Goal: Information Seeking & Learning: Learn about a topic

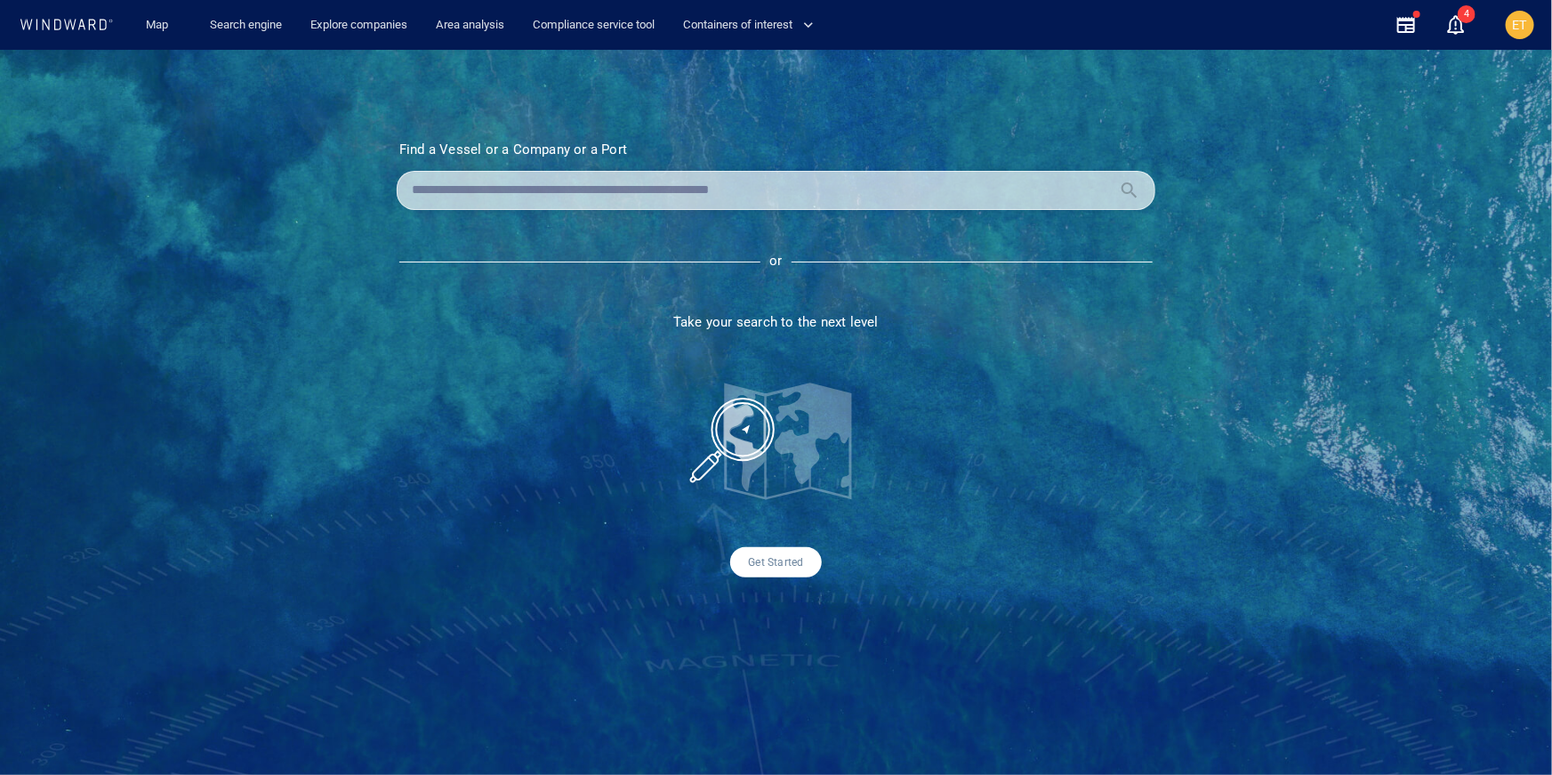
click at [318, 126] on div "Find a Vessel or a Company or a Port Name N/A IMO MMSI Call sign N/A Class N/A …" at bounding box center [776, 412] width 1552 height 725
click at [254, 15] on link "Search engine" at bounding box center [246, 25] width 86 height 31
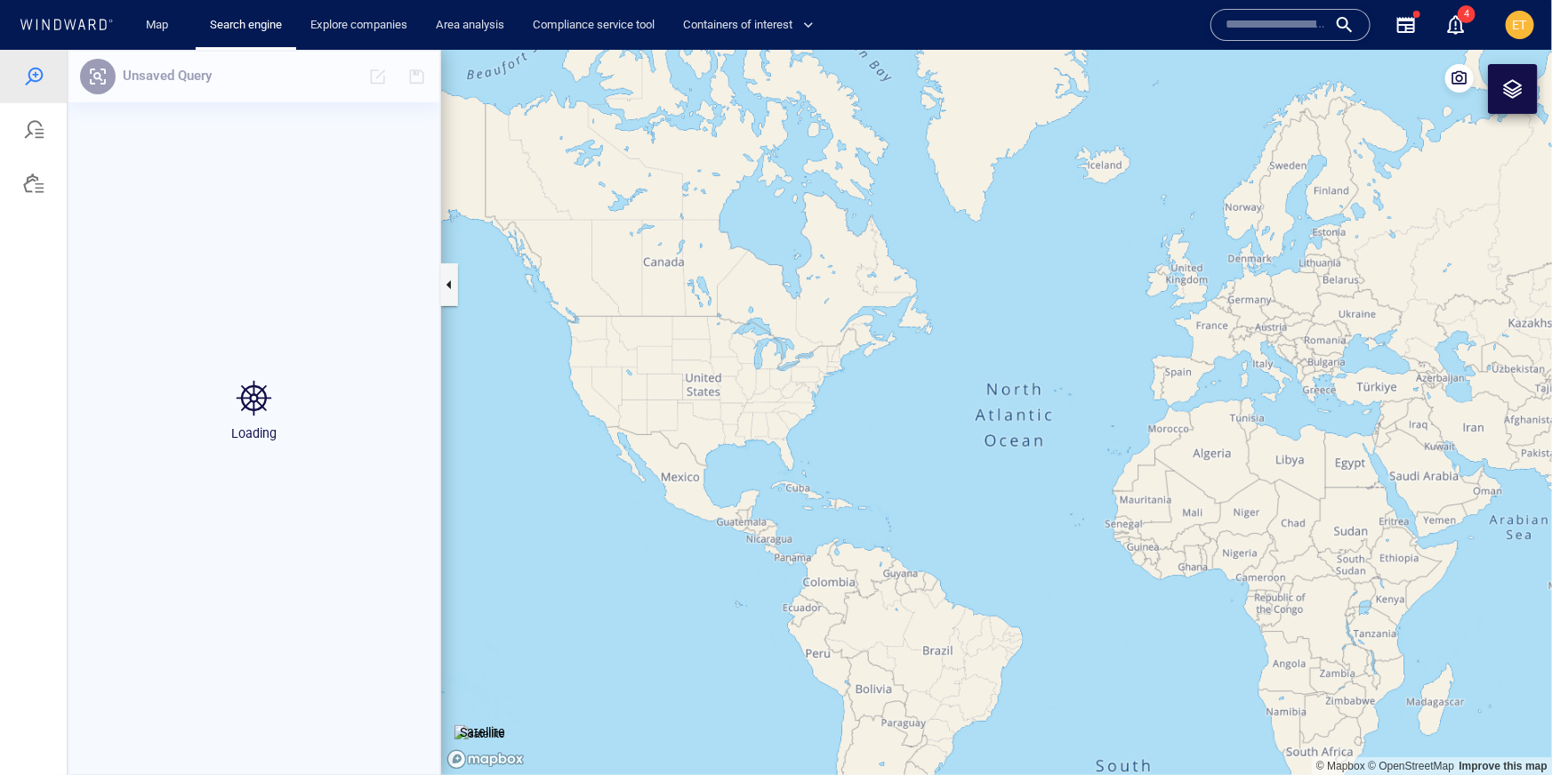
click at [709, 490] on canvas "Map" at bounding box center [996, 411] width 1111 height 725
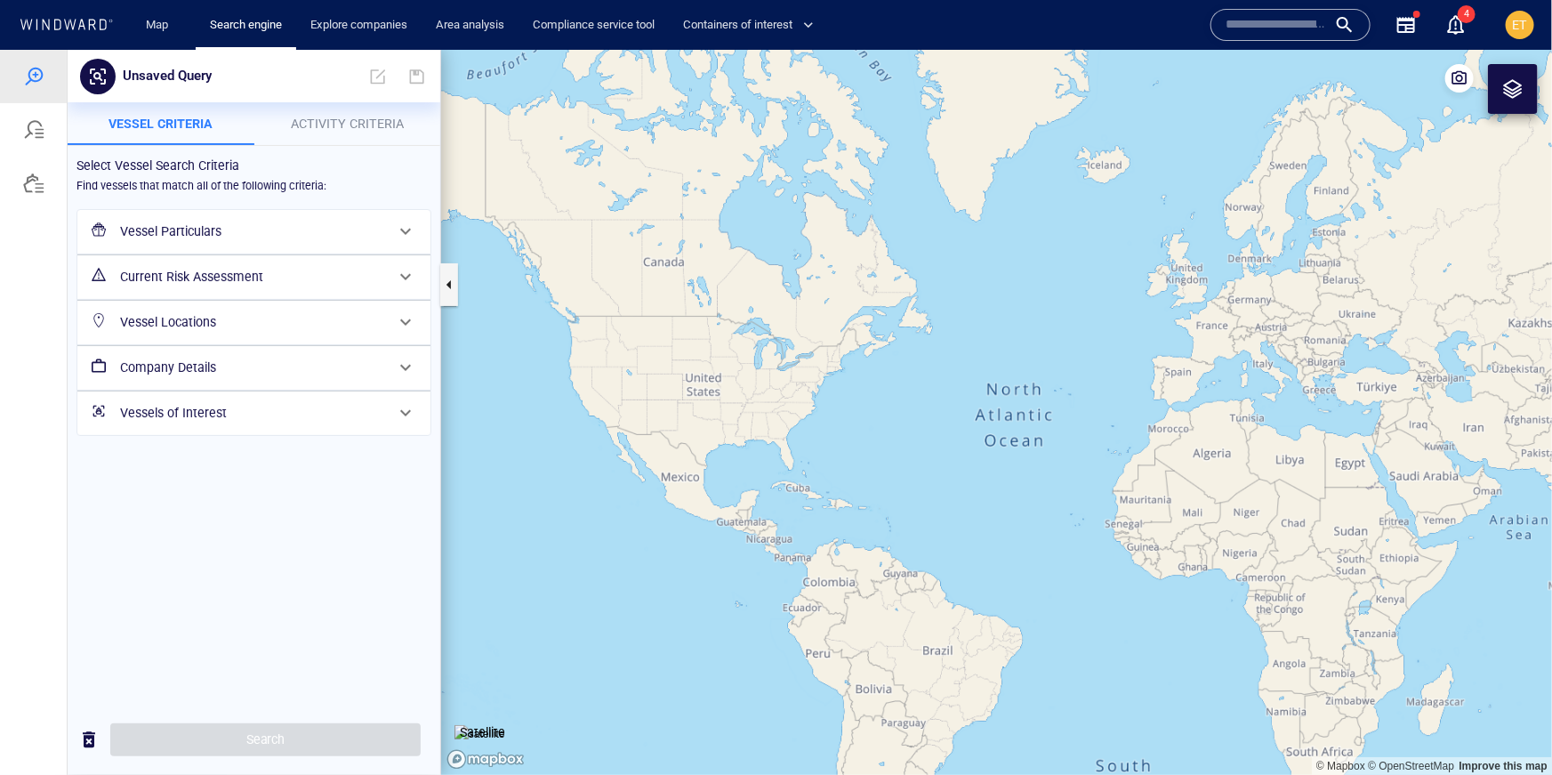
click at [255, 367] on h6 "Company Details" at bounding box center [252, 367] width 264 height 22
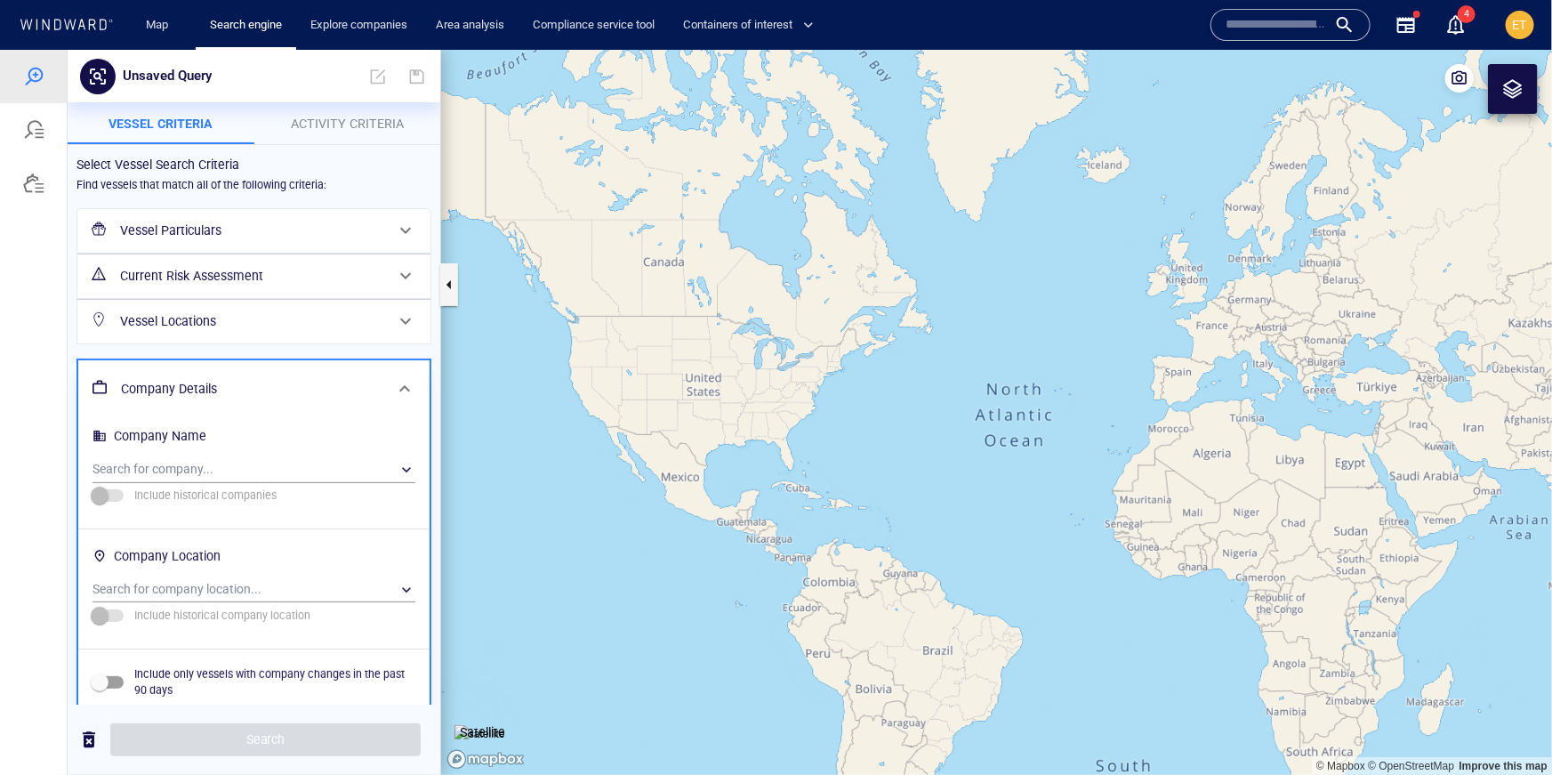
scroll to position [30, 0]
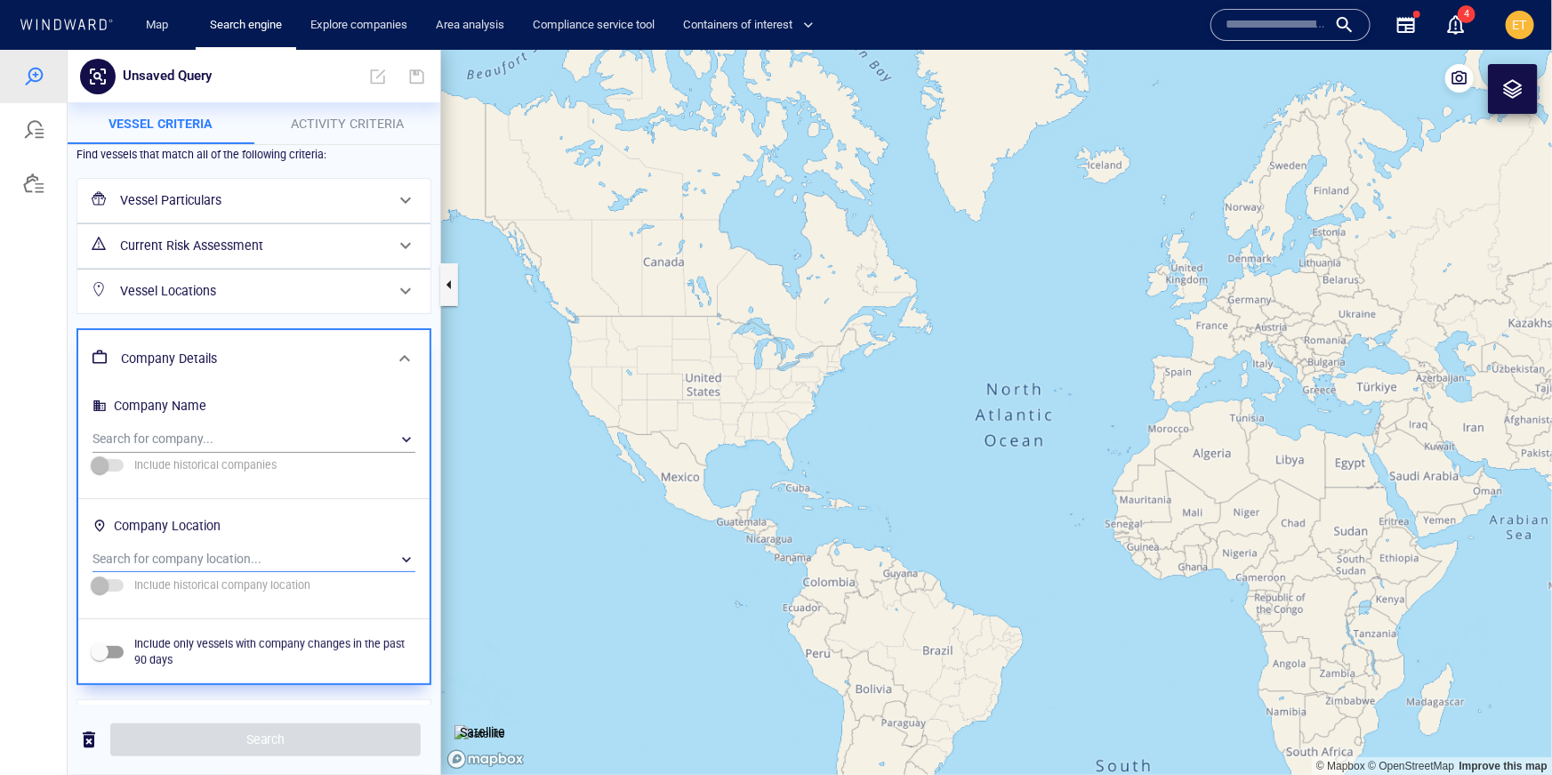
click at [241, 548] on div "​" at bounding box center [254, 558] width 323 height 27
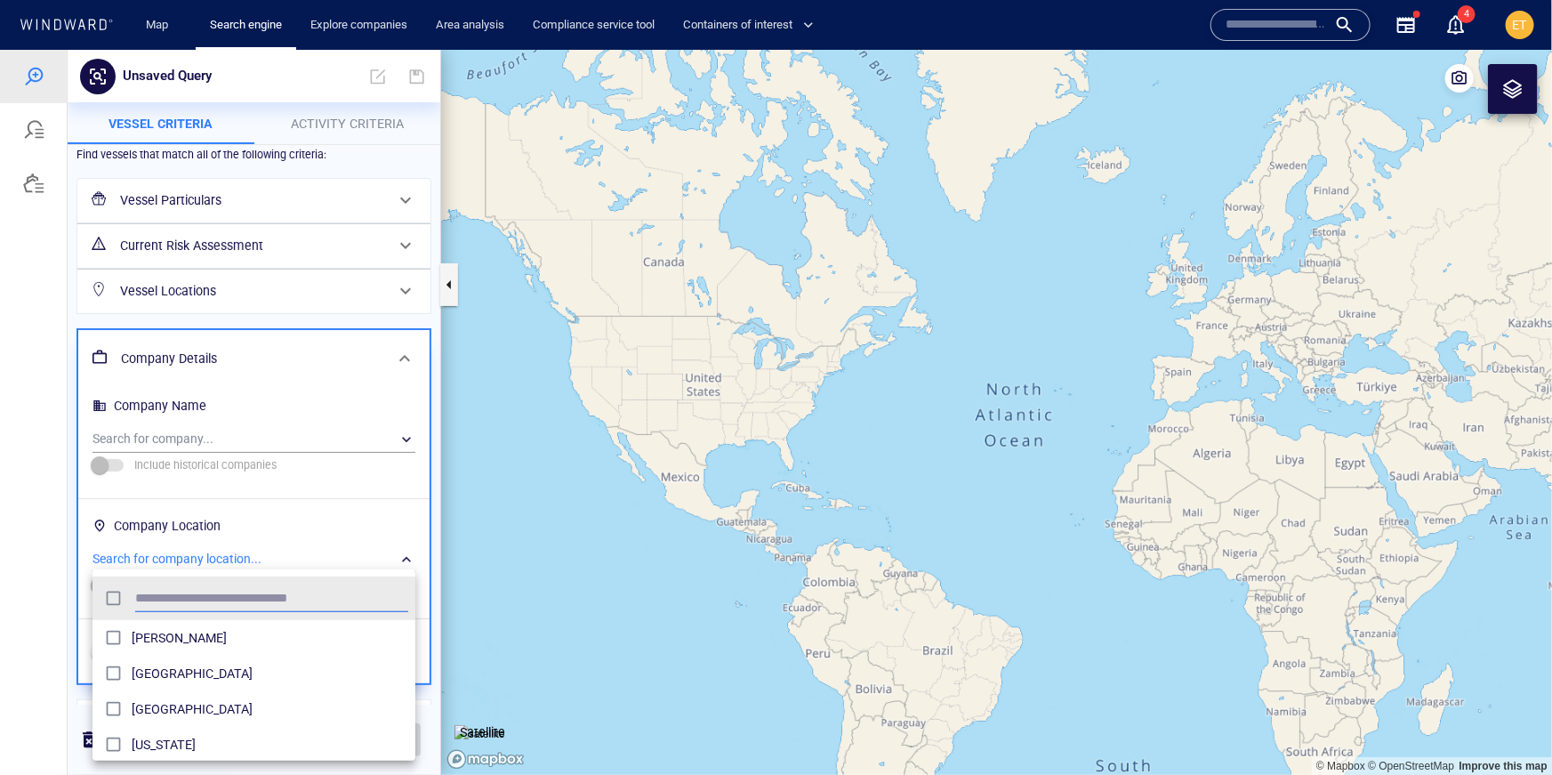
scroll to position [178, 323]
type input "******"
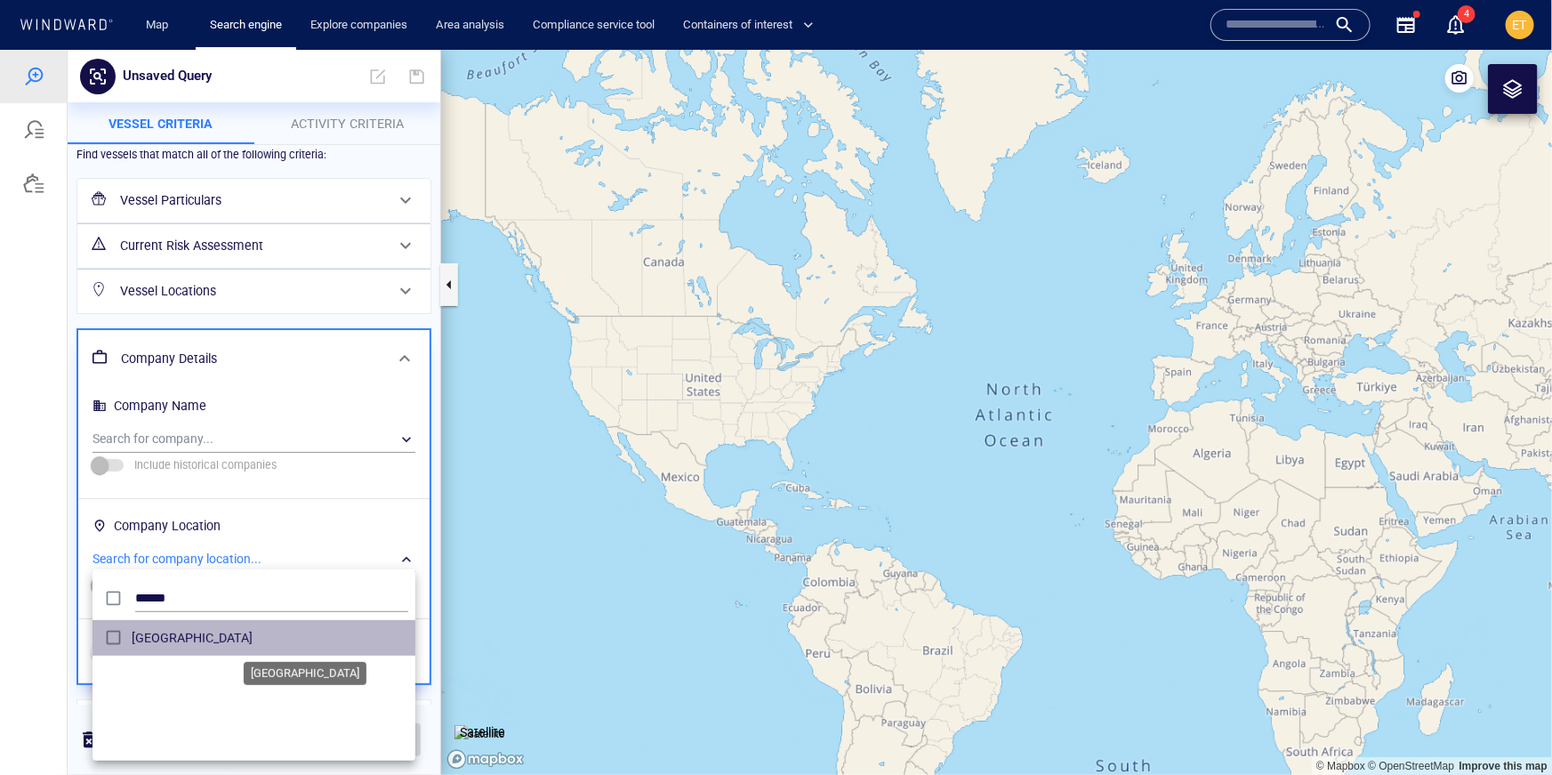
click at [147, 642] on span "[GEOGRAPHIC_DATA]" at bounding box center [270, 636] width 277 height 21
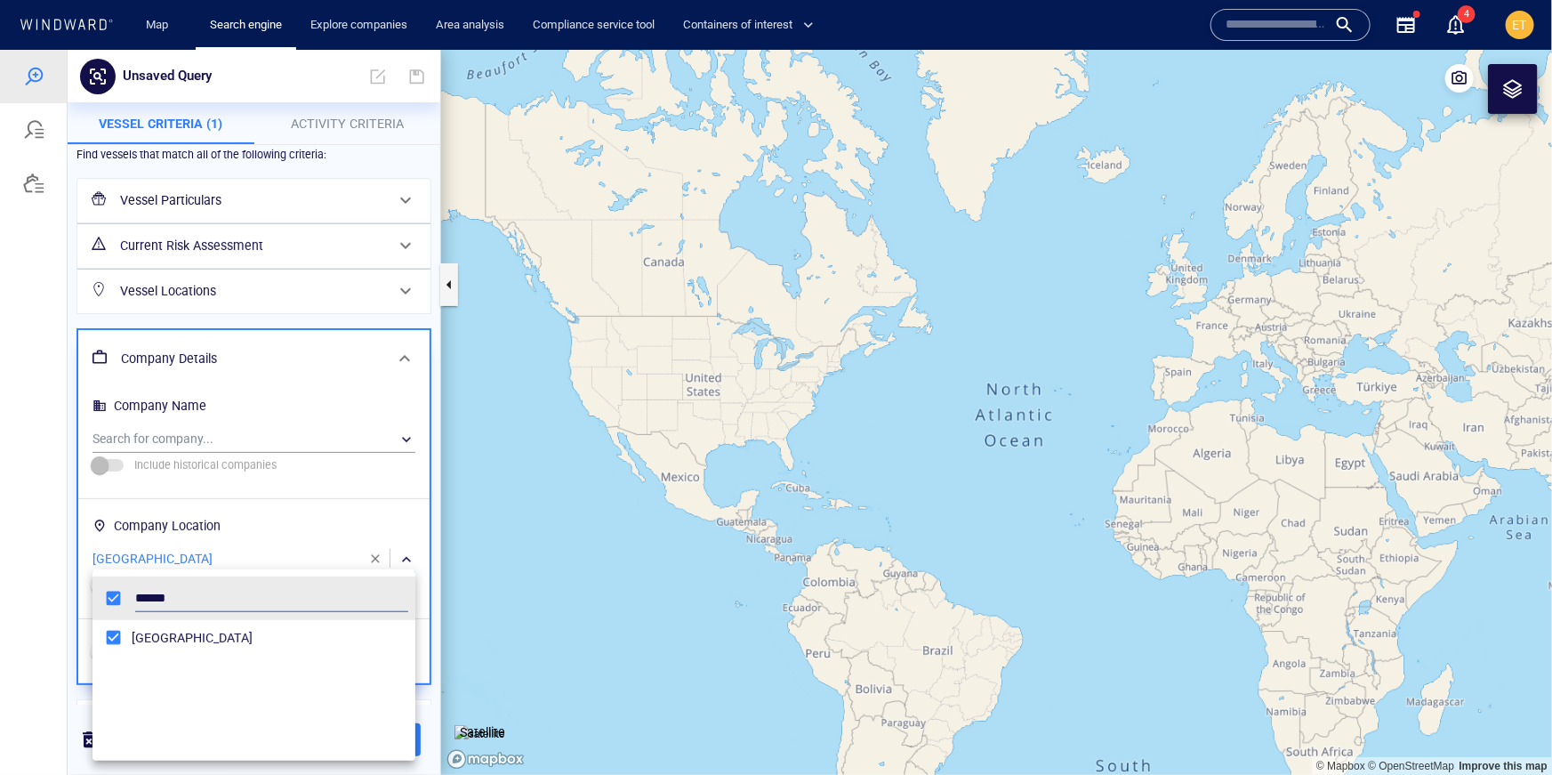
click at [38, 615] on div at bounding box center [776, 411] width 1552 height 725
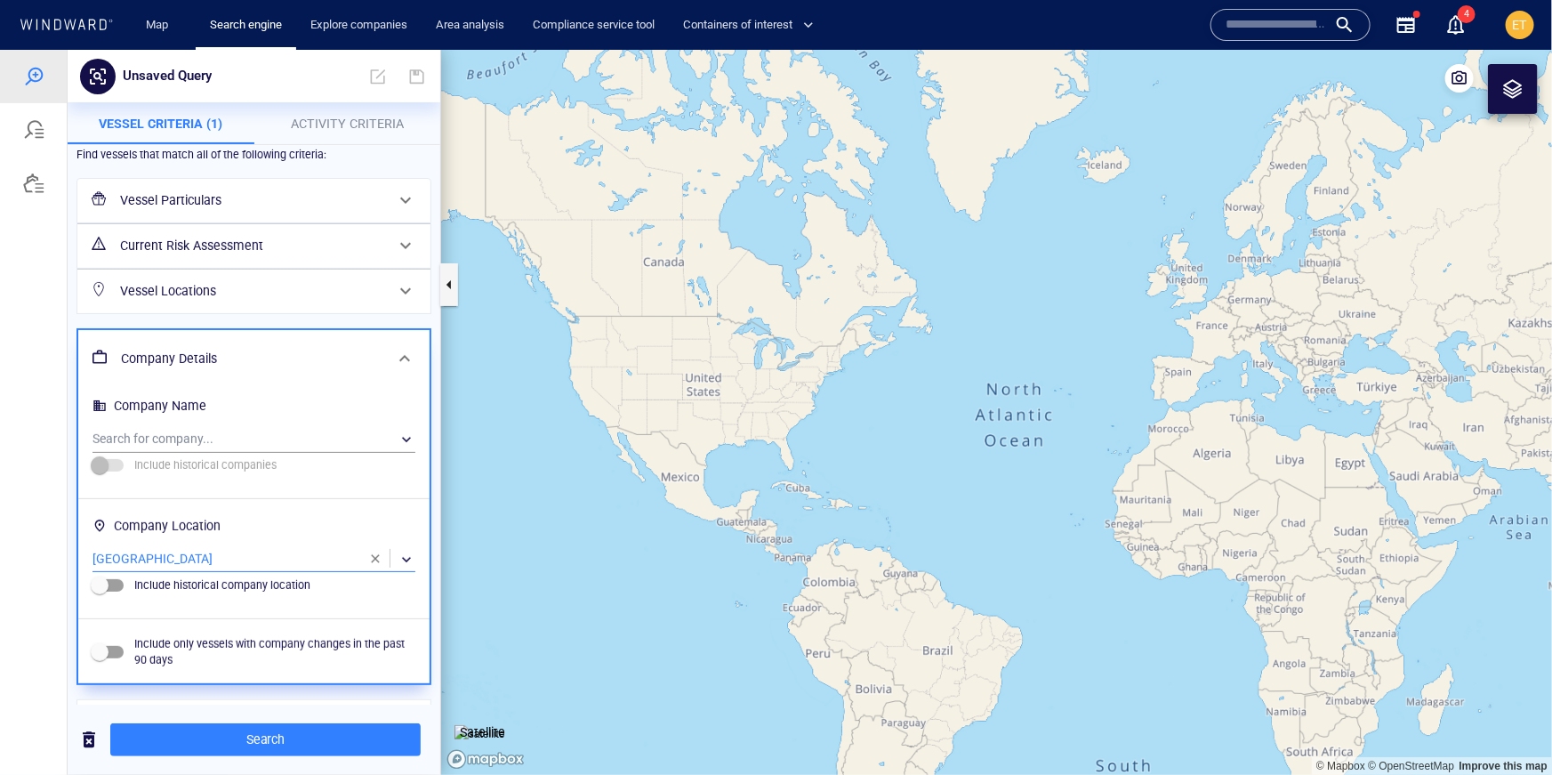
click at [337, 124] on span "Activity Criteria" at bounding box center [347, 123] width 113 height 14
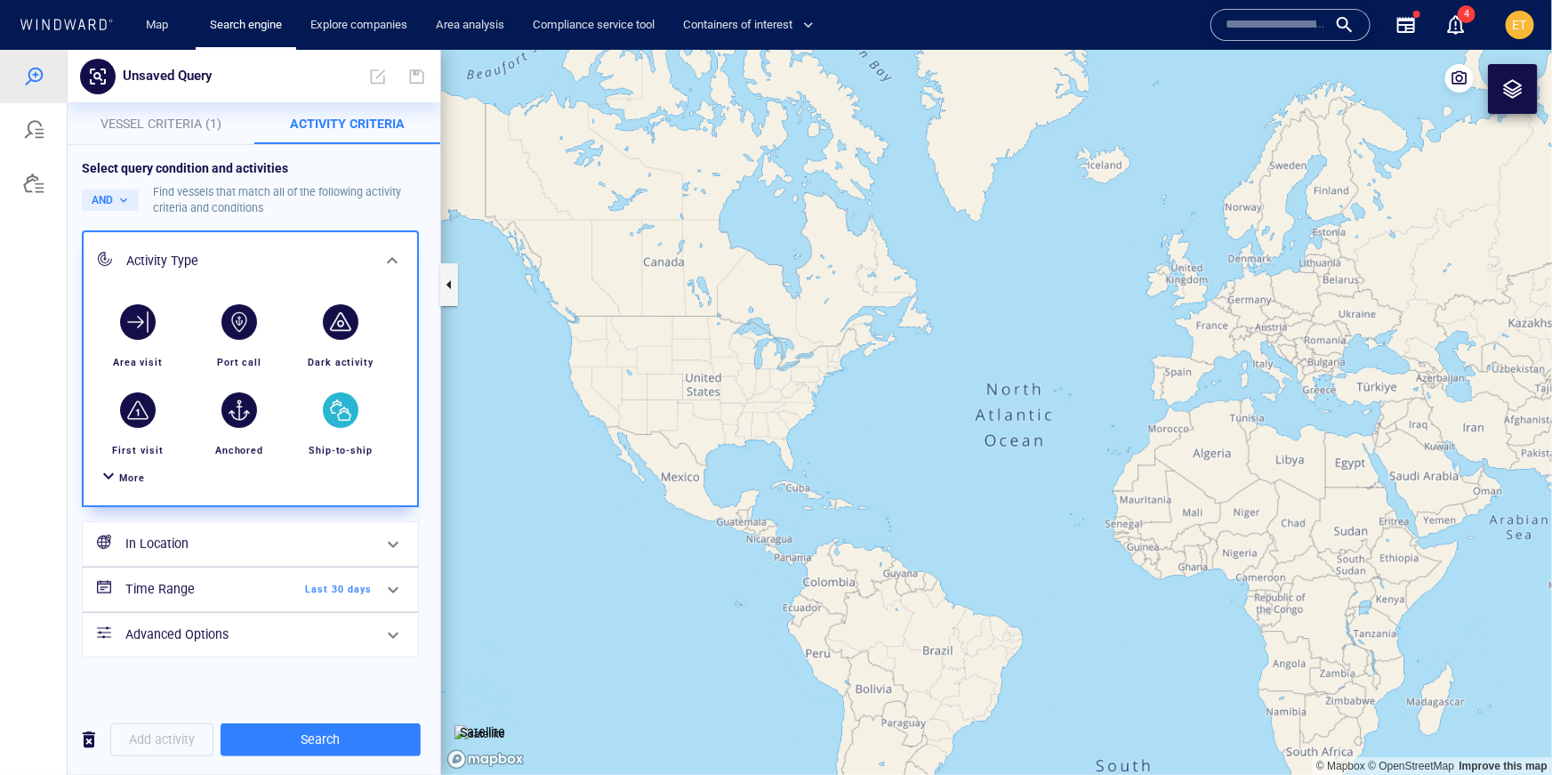
click at [358, 406] on div "button" at bounding box center [341, 409] width 36 height 36
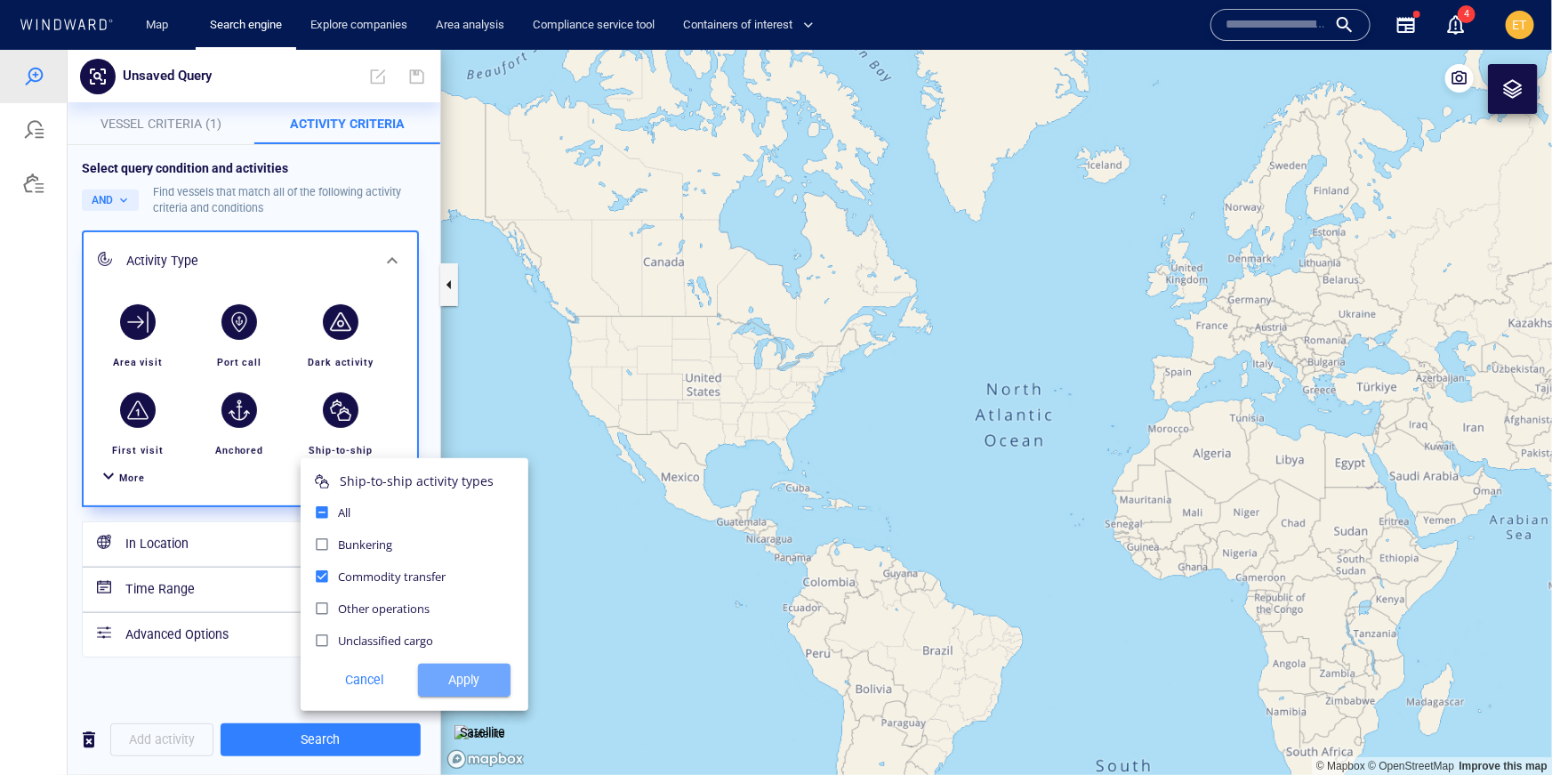
click at [462, 681] on span "Apply" at bounding box center [464, 679] width 64 height 22
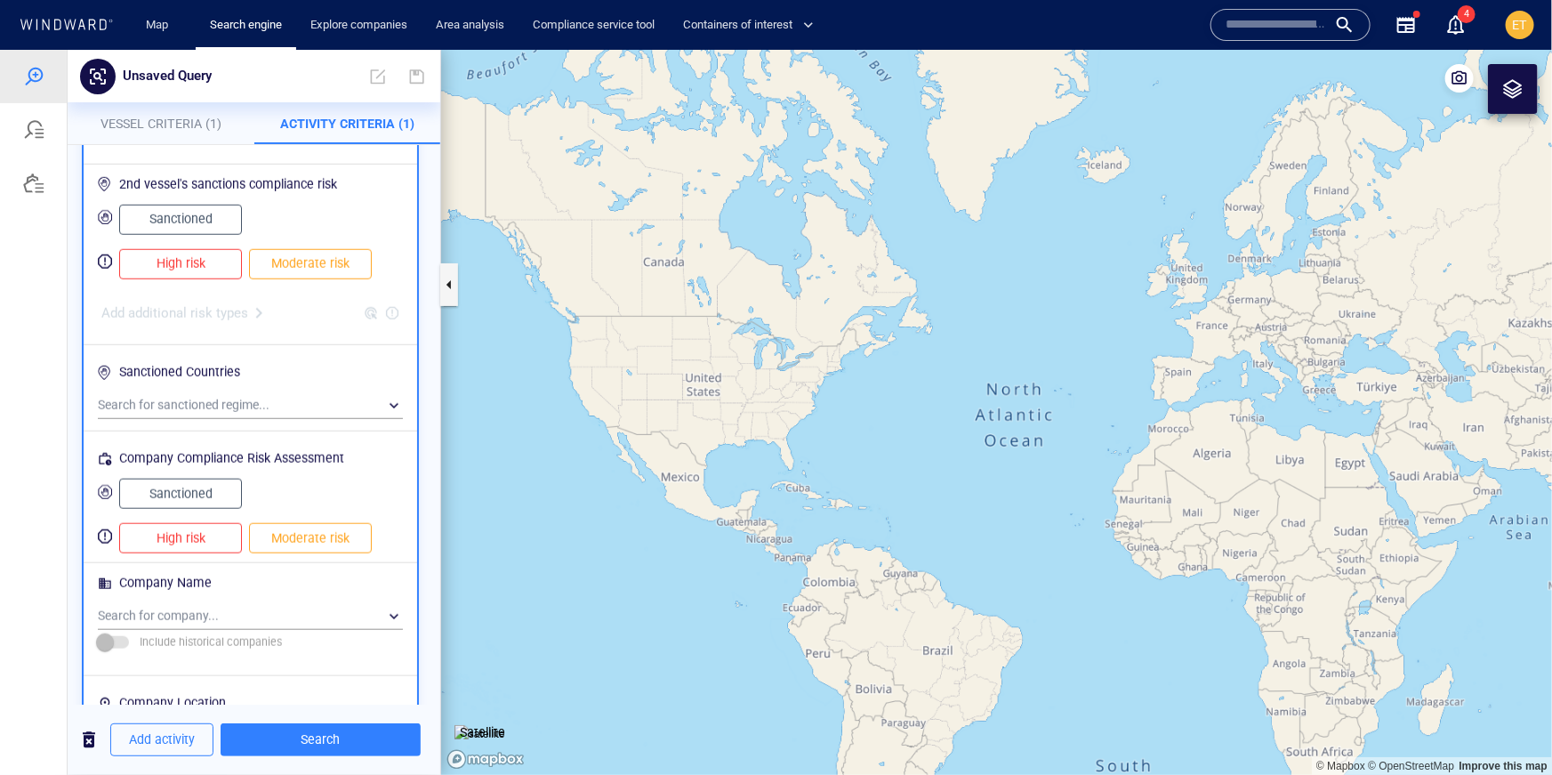
scroll to position [1240, 0]
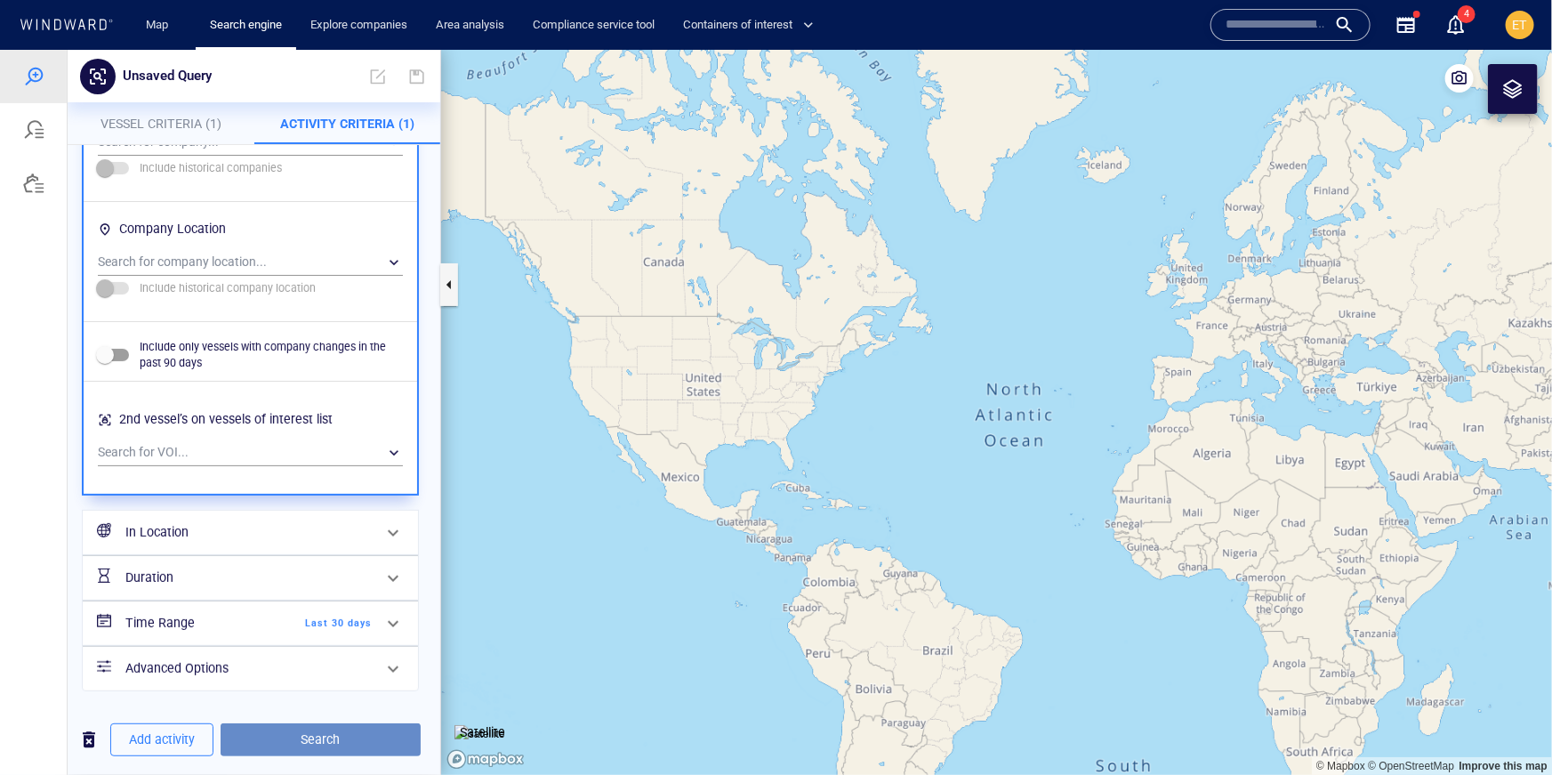
click at [341, 739] on span "Search" at bounding box center [321, 739] width 172 height 22
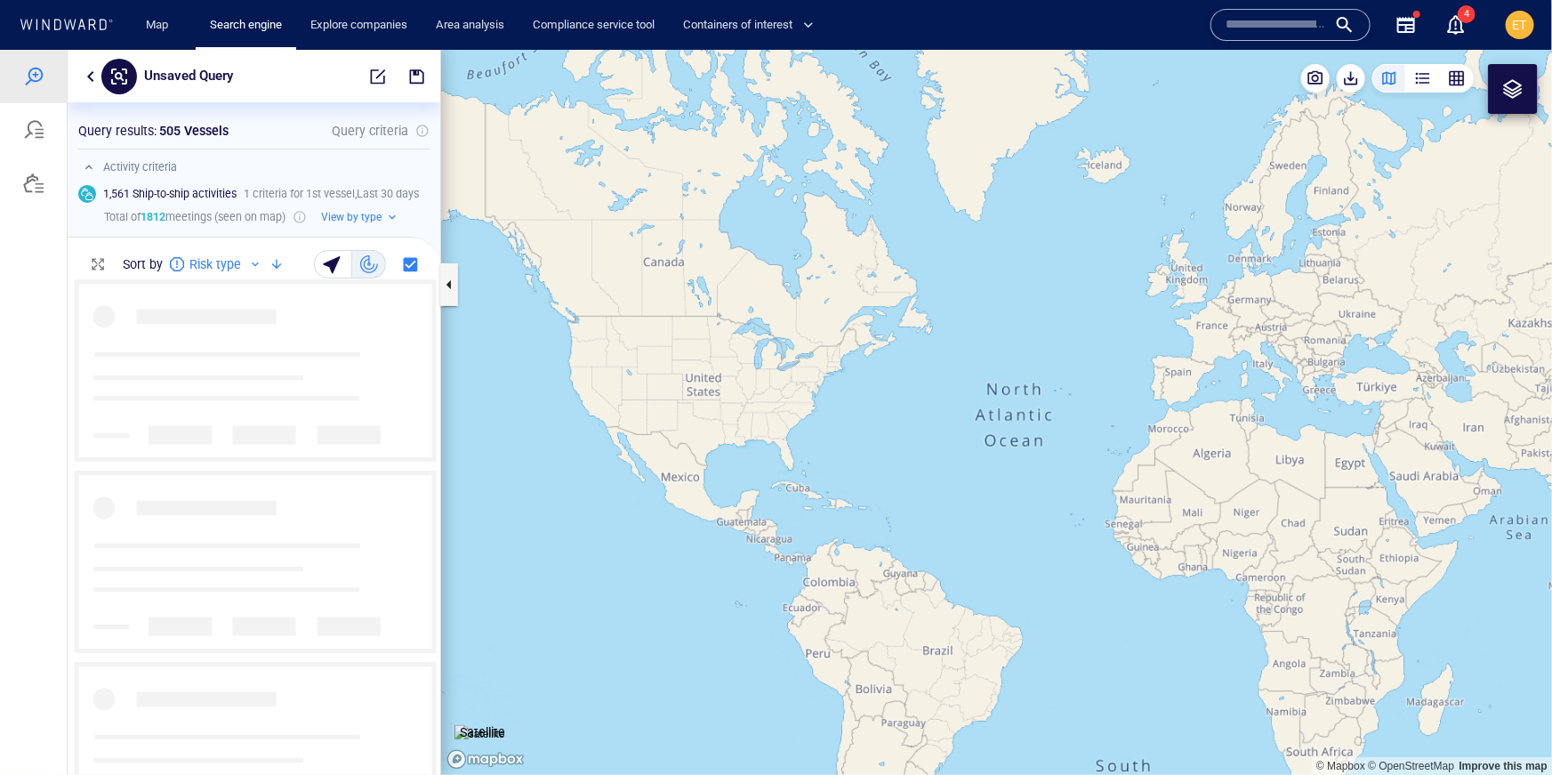
scroll to position [495, 373]
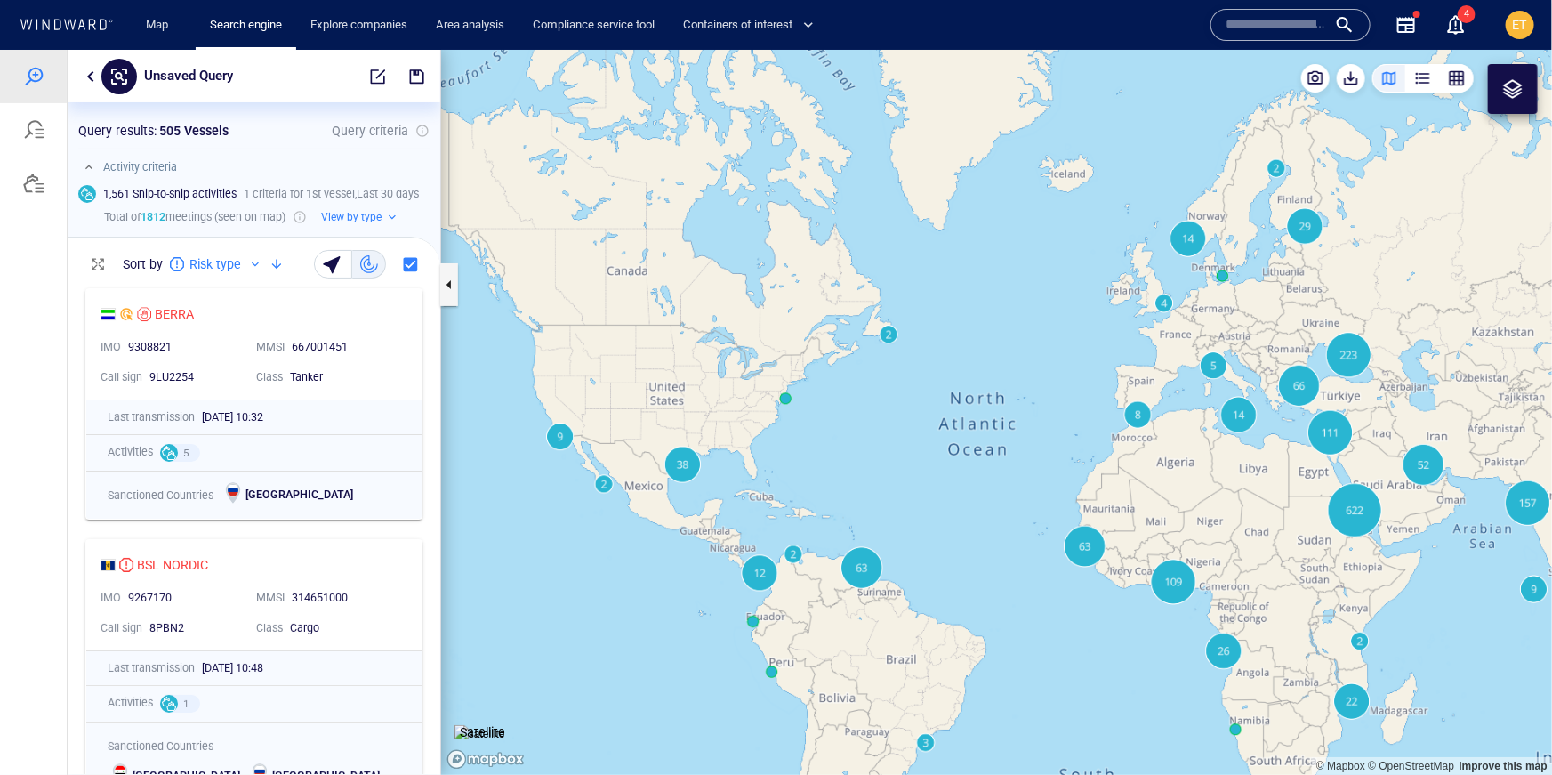
drag, startPoint x: 1025, startPoint y: 453, endPoint x: 933, endPoint y: 499, distance: 102.6
click at [933, 499] on canvas "Map" at bounding box center [996, 411] width 1111 height 725
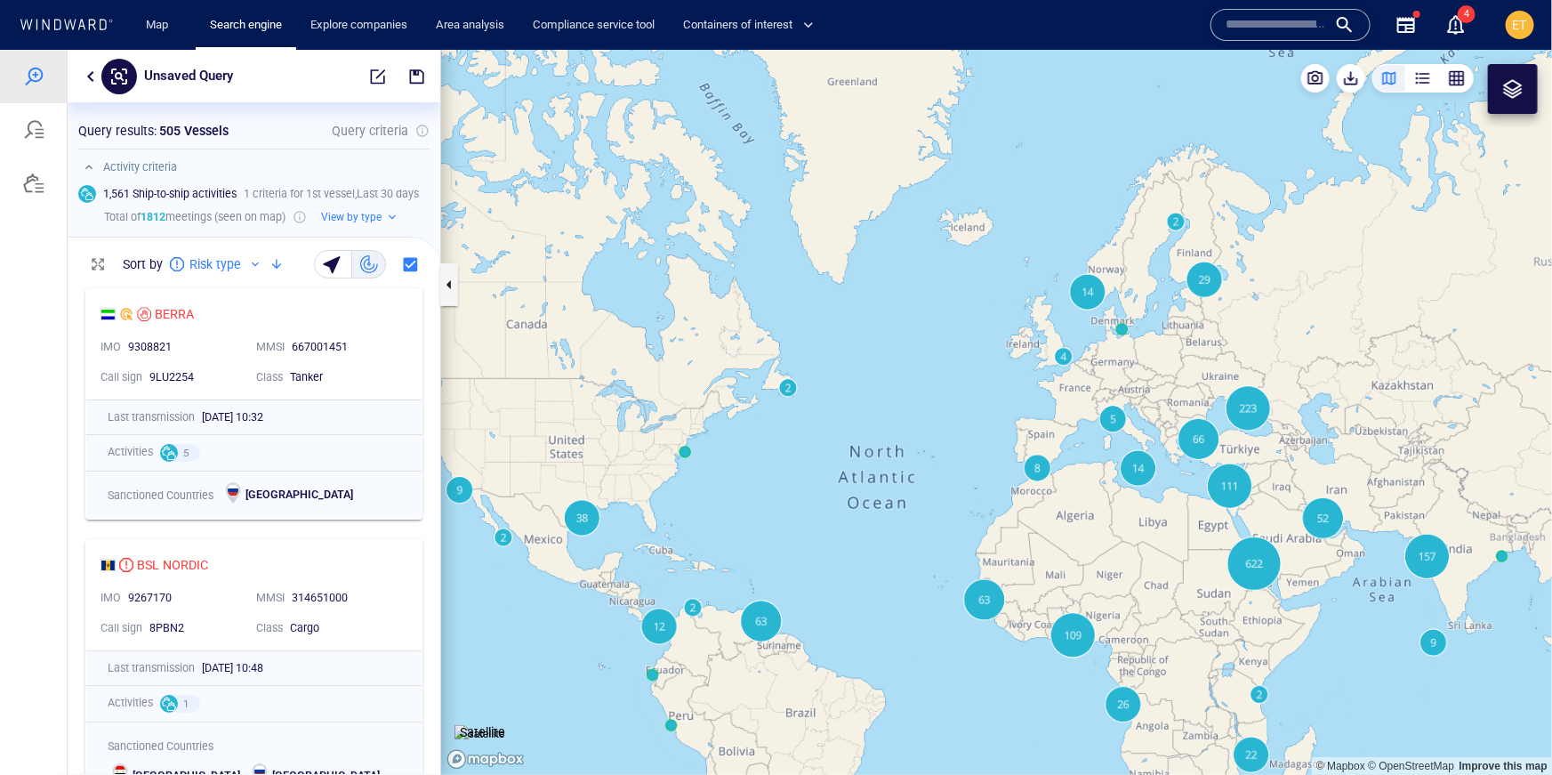
drag, startPoint x: 933, startPoint y: 499, endPoint x: 826, endPoint y: 522, distance: 109.2
click at [826, 522] on canvas "Map" at bounding box center [996, 411] width 1111 height 725
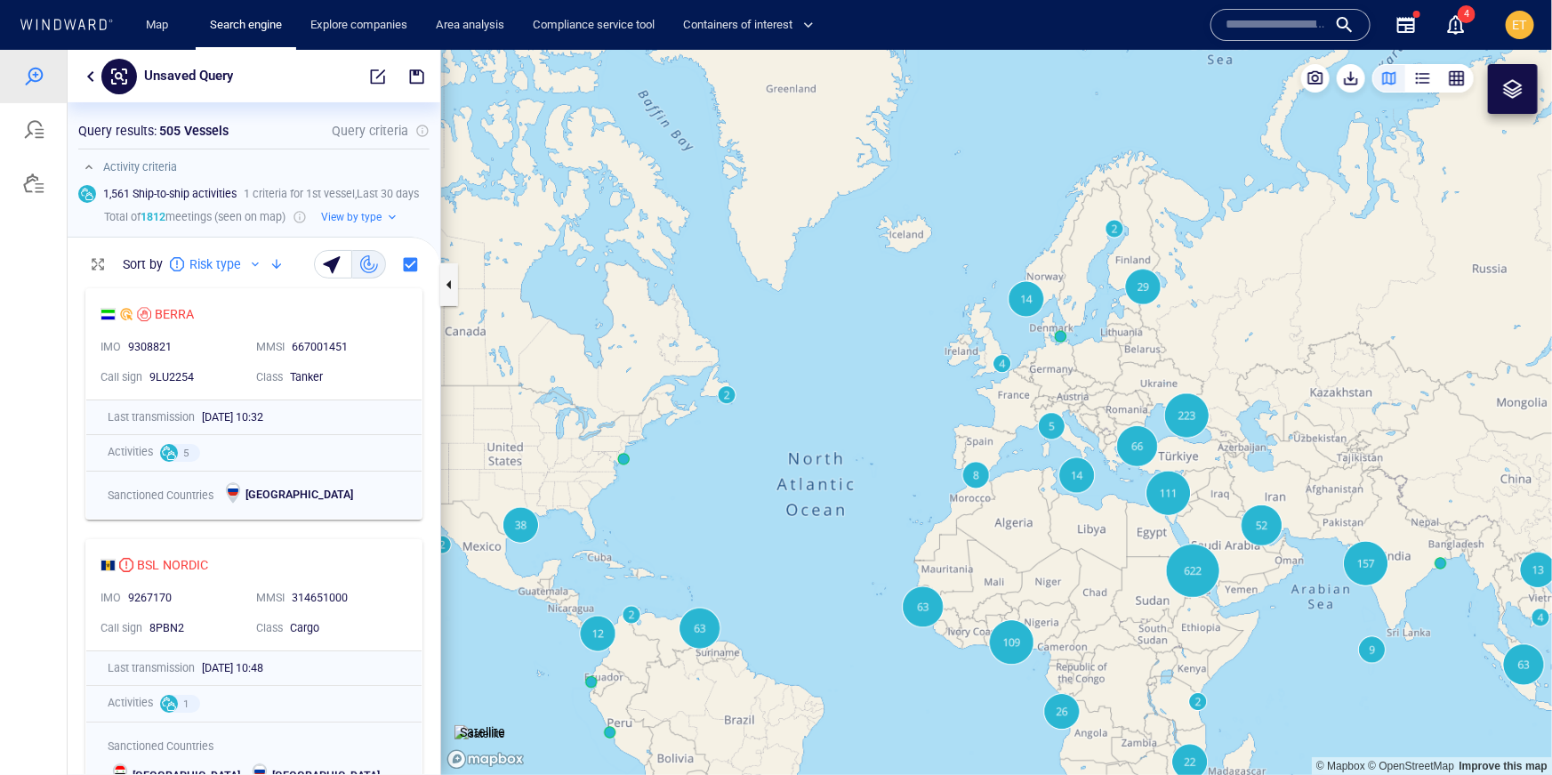
click at [1462, 71] on div "button" at bounding box center [1457, 78] width 18 height 18
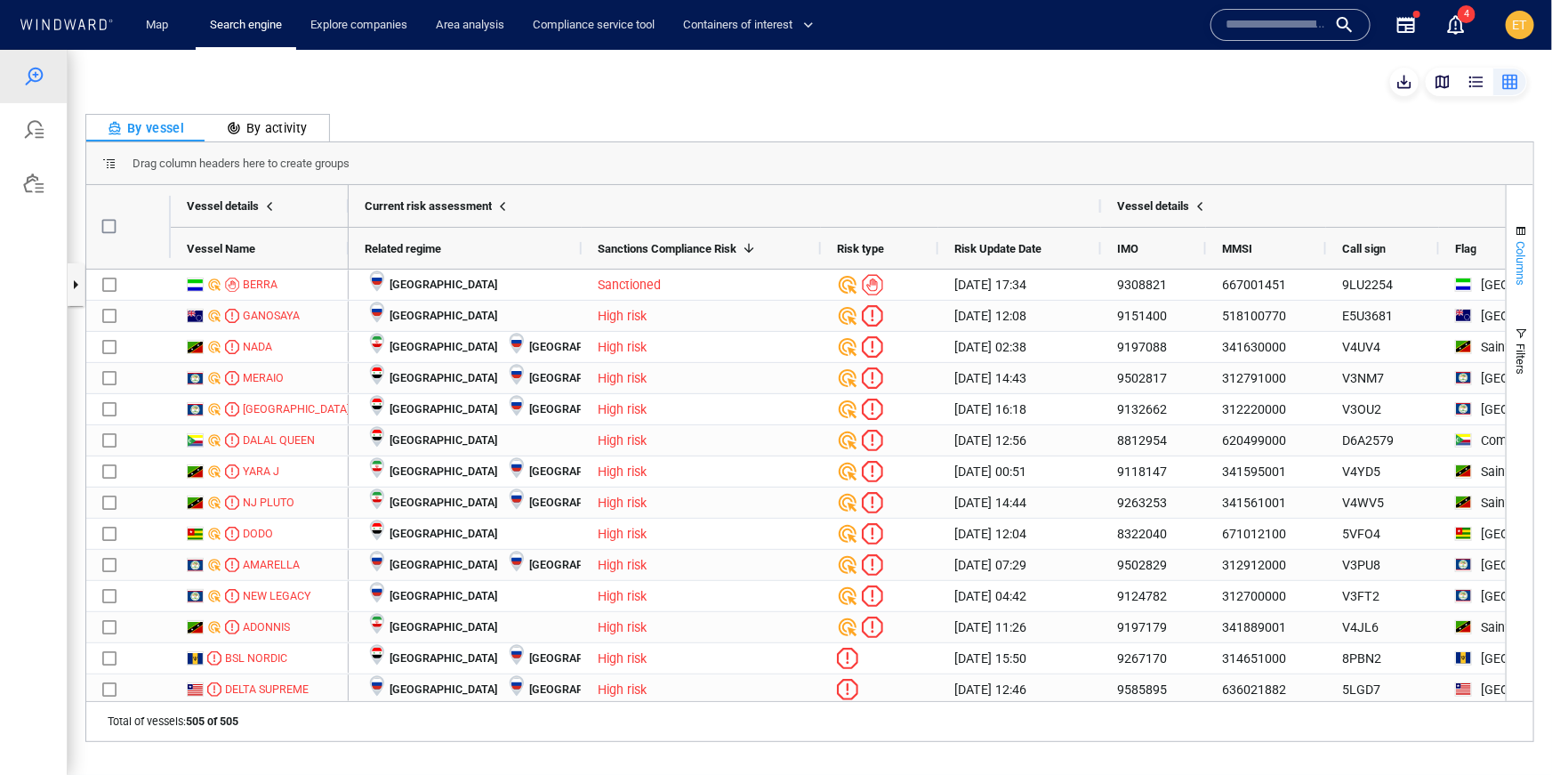
click at [1519, 240] on span "Columns" at bounding box center [1521, 262] width 13 height 44
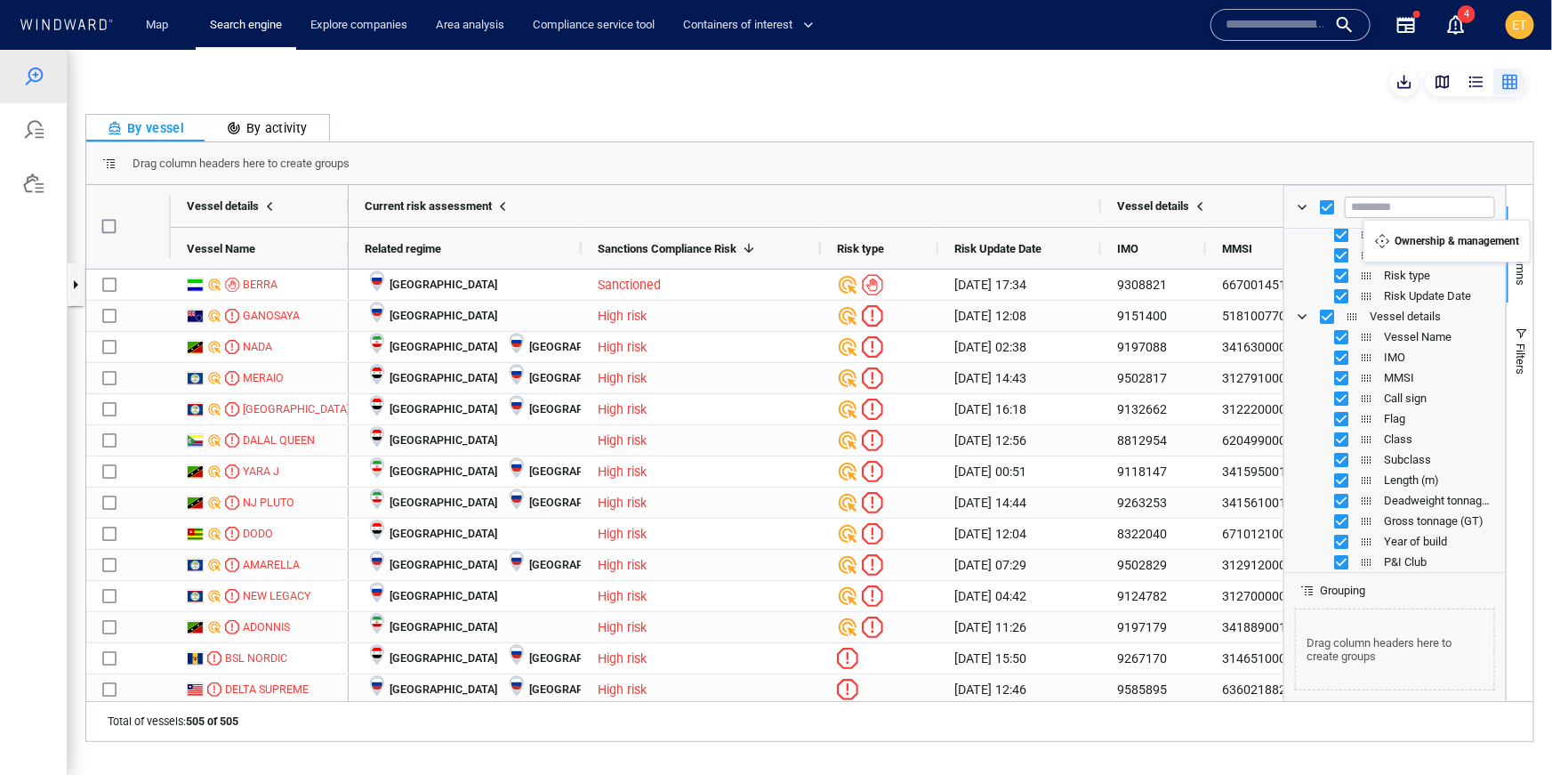
scroll to position [0, 0]
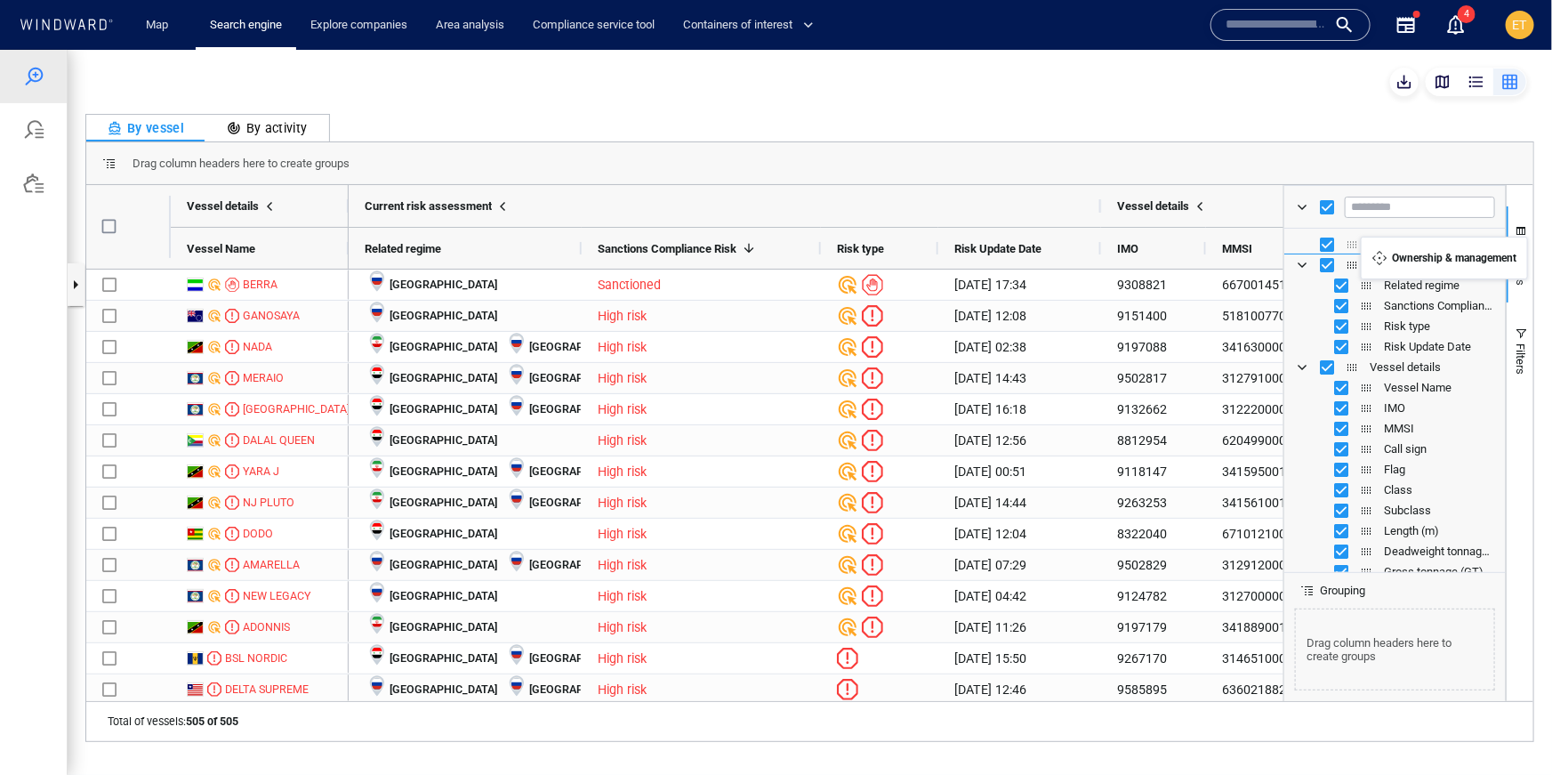
drag, startPoint x: 1351, startPoint y: 331, endPoint x: 1370, endPoint y: 246, distance: 86.6
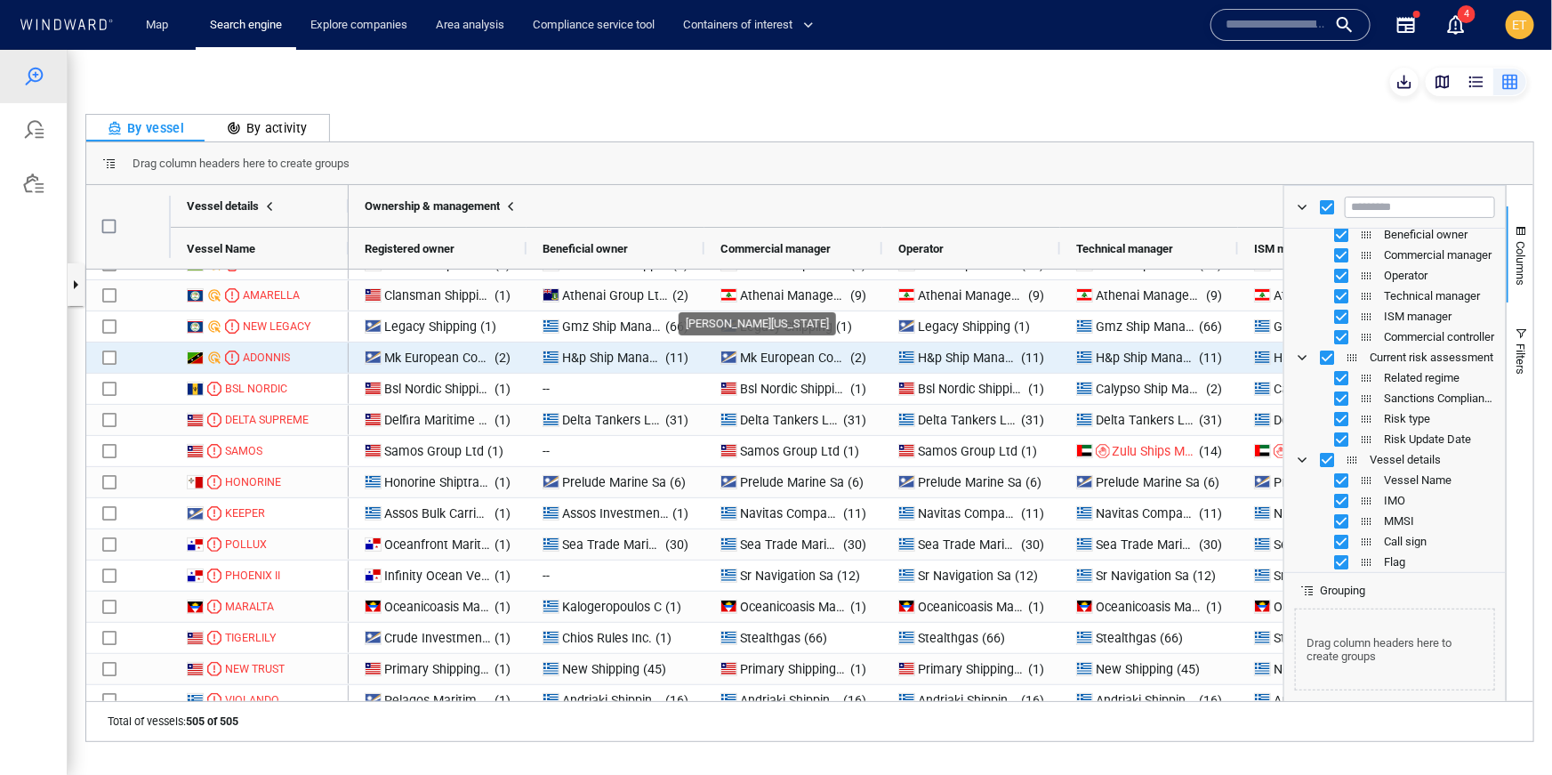
scroll to position [280, 0]
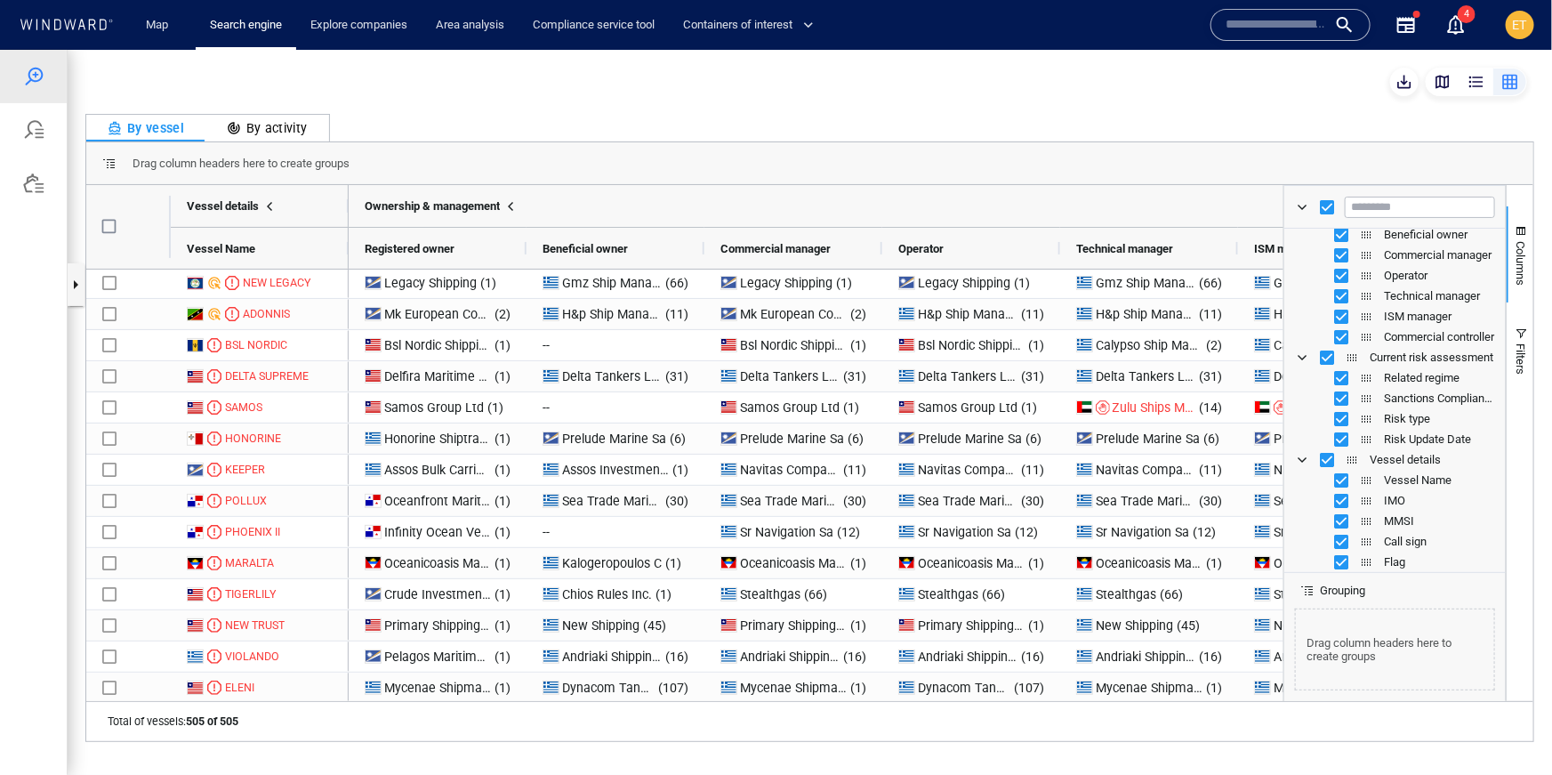
click at [802, 123] on div "By vessel By activity" at bounding box center [809, 127] width 1449 height 28
click at [1428, 106] on div "By vessel By activity Drag column headers here to create groups Drag here to se…" at bounding box center [810, 411] width 1485 height 725
click at [1525, 226] on span "button" at bounding box center [1521, 230] width 14 height 14
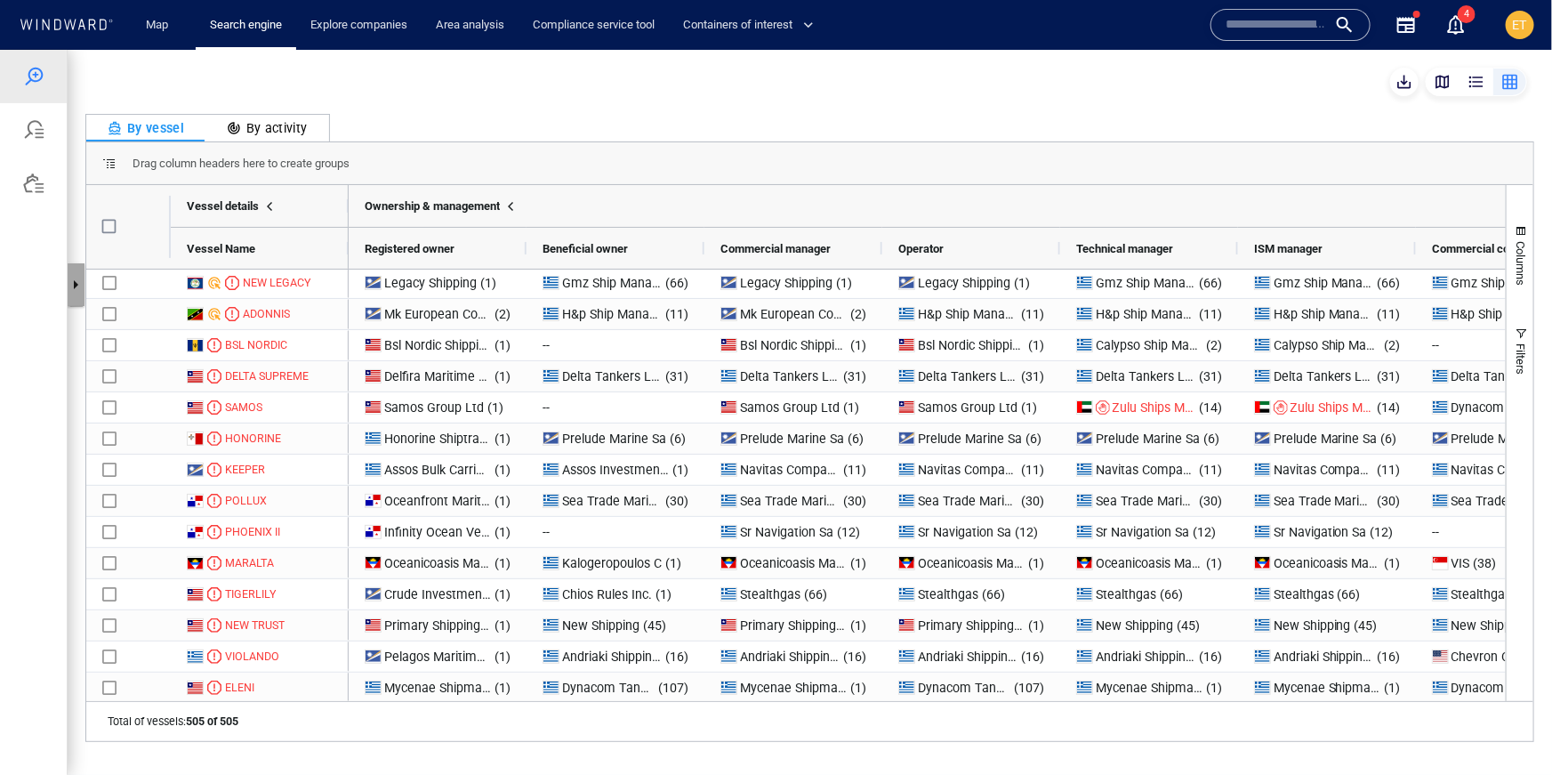
click at [76, 279] on button "button" at bounding box center [76, 283] width 18 height 43
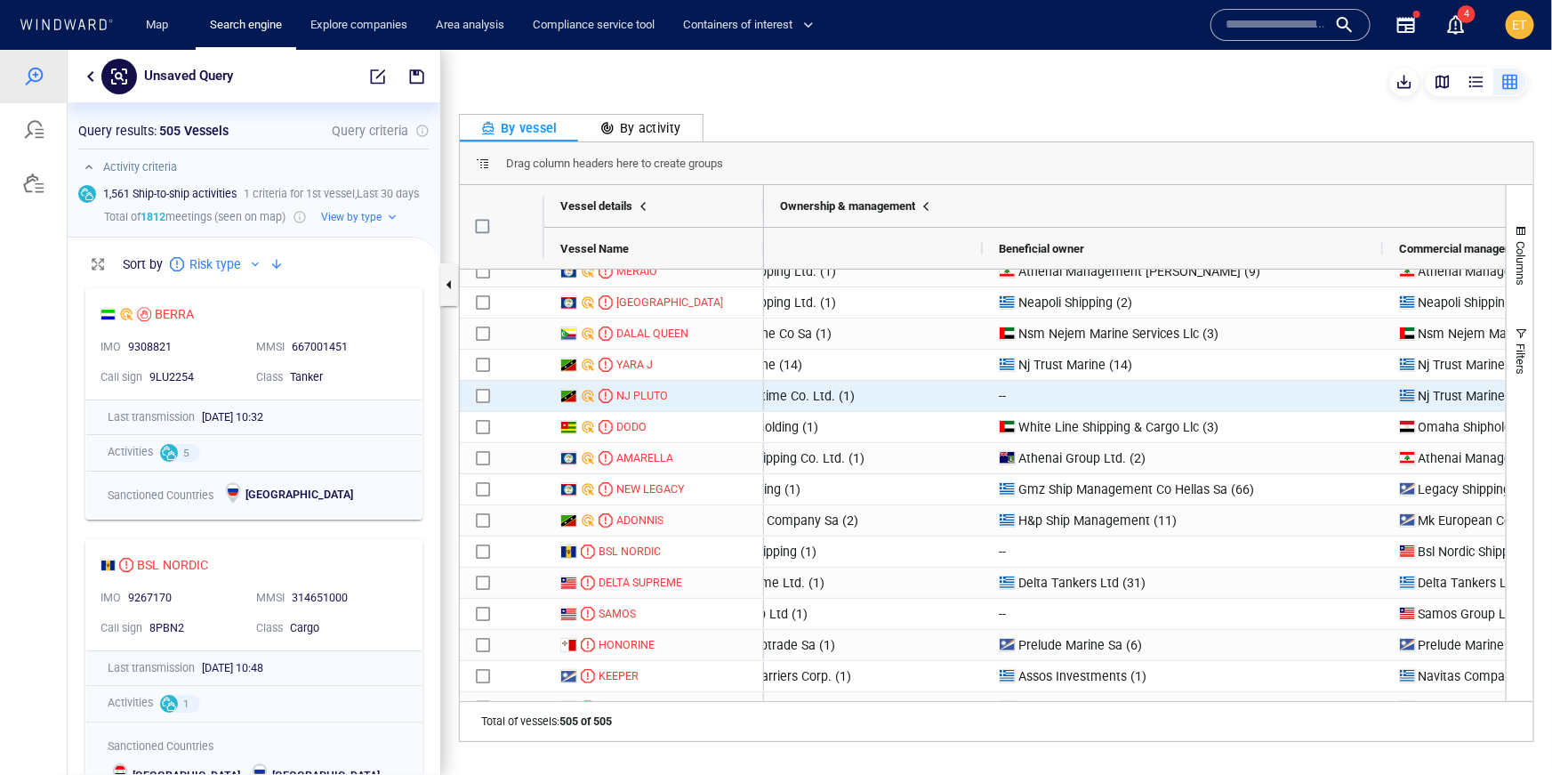
scroll to position [101, 0]
